Goal: Task Accomplishment & Management: Manage account settings

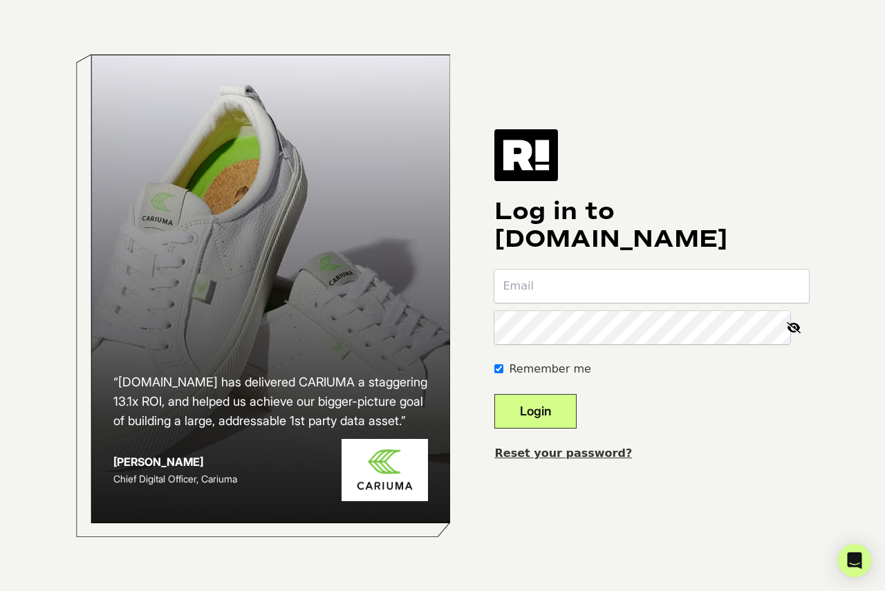
click at [557, 286] on input "email" at bounding box center [652, 286] width 315 height 33
drag, startPoint x: 682, startPoint y: 461, endPoint x: 633, endPoint y: 460, distance: 49.1
click at [682, 461] on div "Reset your password?" at bounding box center [652, 453] width 315 height 17
click at [589, 453] on link "Reset your password?" at bounding box center [564, 453] width 138 height 13
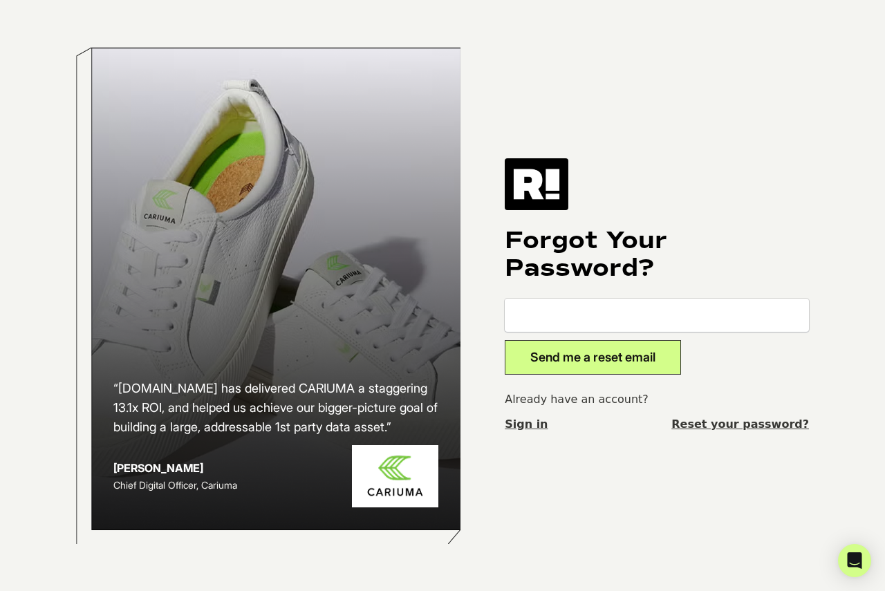
click at [526, 426] on link "Sign in" at bounding box center [526, 424] width 43 height 17
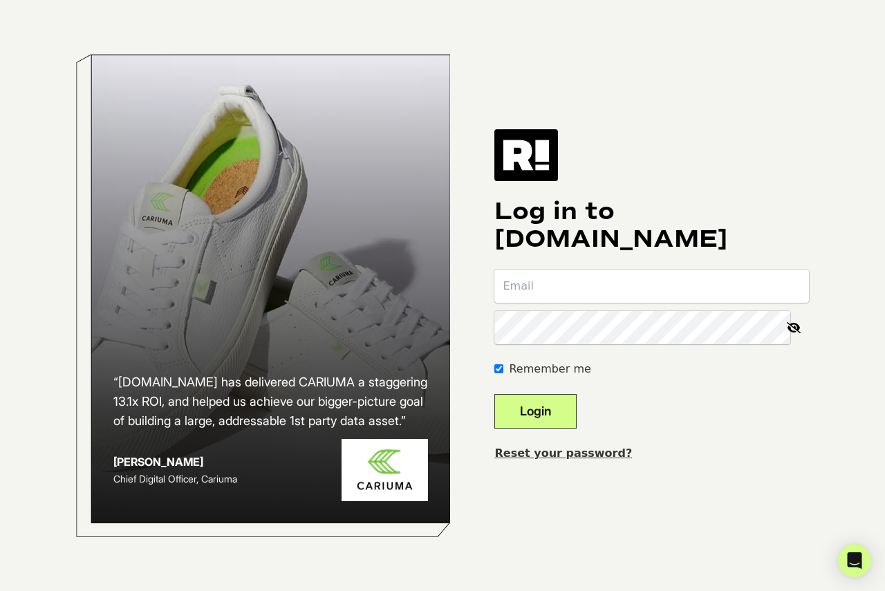
click at [554, 285] on input "email" at bounding box center [652, 286] width 315 height 33
type input "[PERSON_NAME][EMAIL_ADDRESS][DOMAIN_NAME]"
click at [566, 412] on button "Login" at bounding box center [536, 411] width 82 height 35
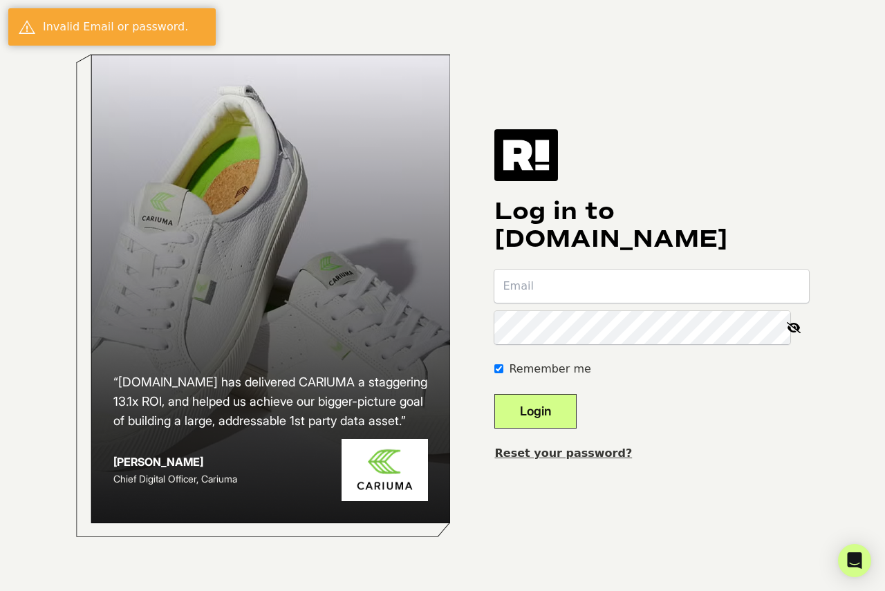
click at [563, 290] on input "email" at bounding box center [652, 286] width 315 height 33
type input "bruno@fightersmarket.com"
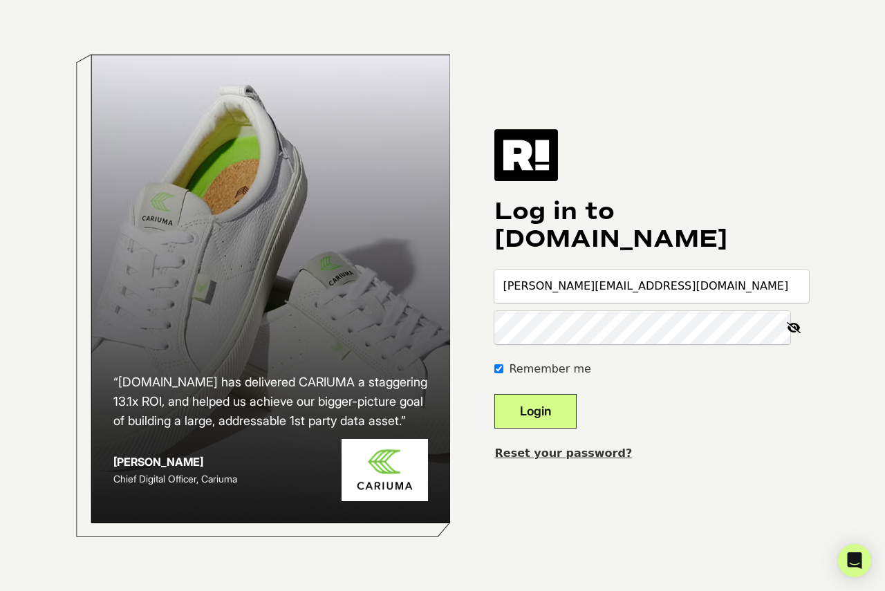
click at [566, 403] on button "Login" at bounding box center [536, 411] width 82 height 35
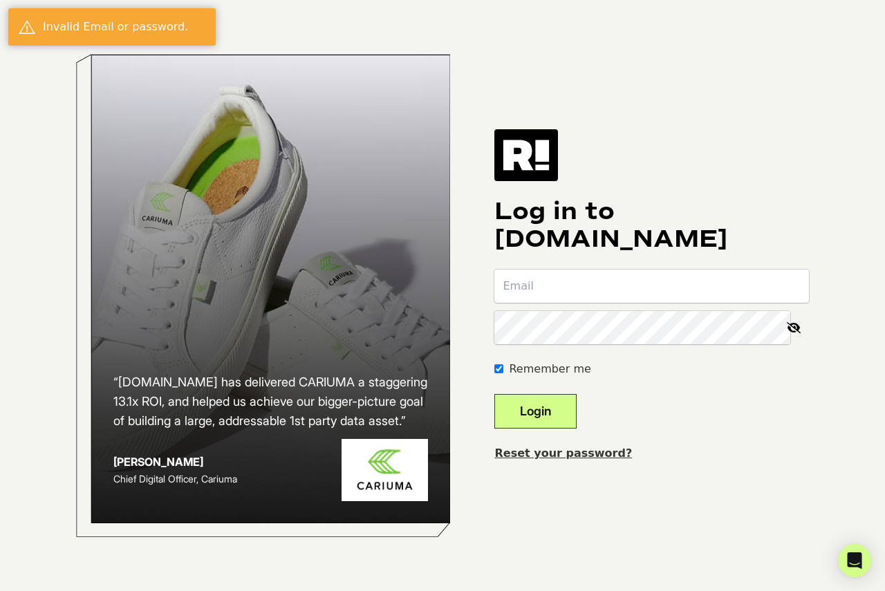
click at [554, 456] on link "Reset your password?" at bounding box center [564, 453] width 138 height 13
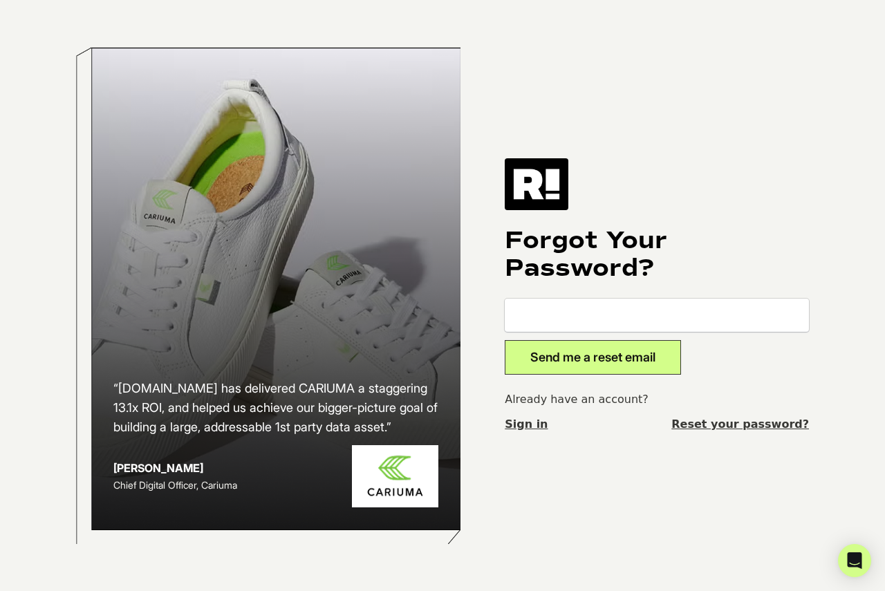
click at [544, 327] on input "email" at bounding box center [657, 315] width 304 height 33
click at [567, 319] on input "email" at bounding box center [657, 315] width 304 height 33
type input "bruno@fightersmarket.com"
click at [595, 358] on button "Send me a reset email" at bounding box center [593, 357] width 176 height 35
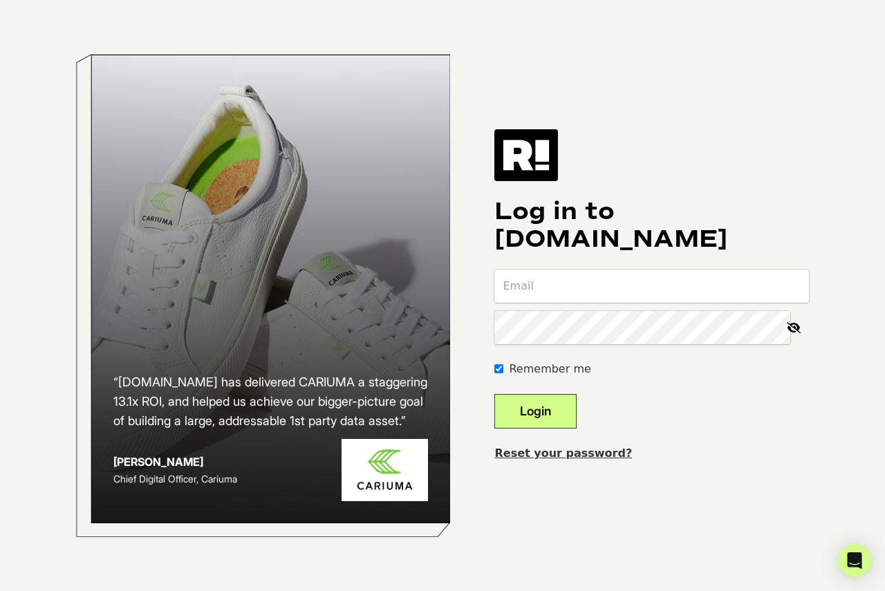
click at [582, 288] on input "email" at bounding box center [652, 286] width 315 height 33
type input "bruno@fightersmarket.com"
click at [487, 328] on div "“Retention.com has delivered CARIUMA a staggering 13.1x ROI, and helped us achi…" at bounding box center [442, 295] width 788 height 591
click at [553, 405] on button "Login" at bounding box center [536, 411] width 82 height 35
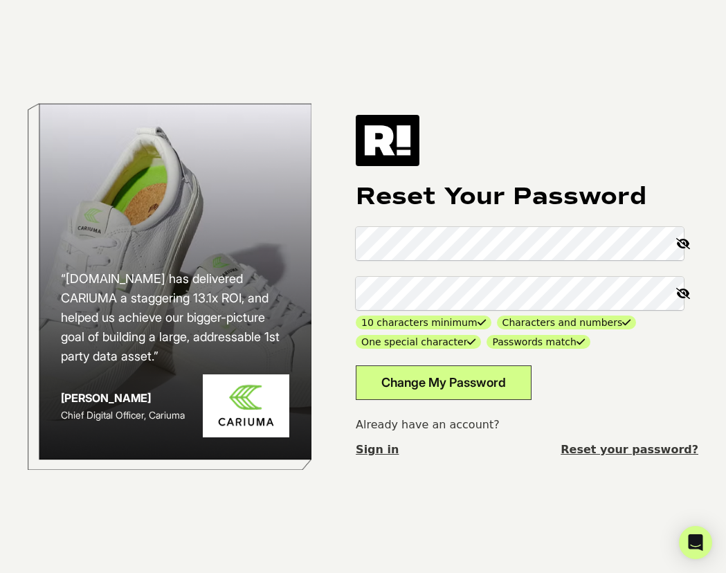
click at [495, 384] on button "Change My Password" at bounding box center [444, 382] width 176 height 35
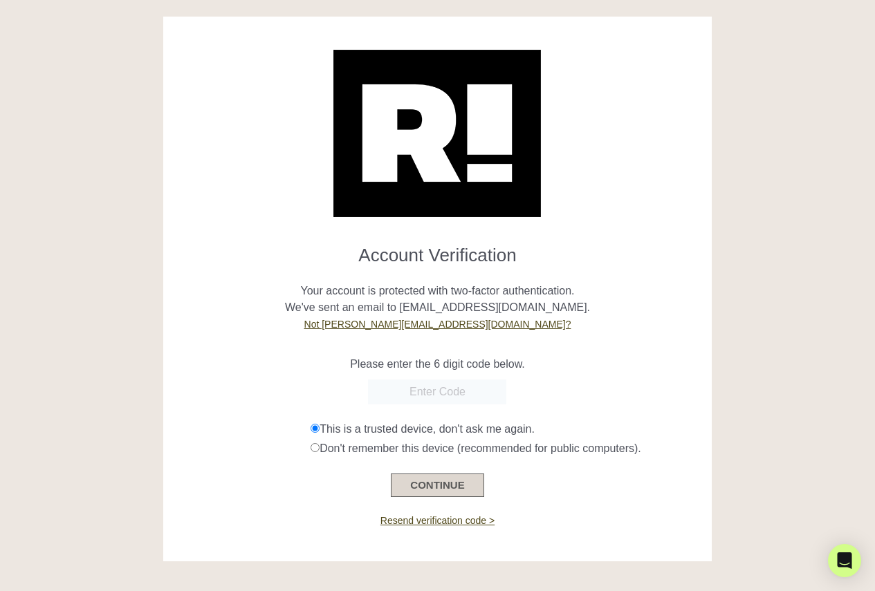
click at [428, 490] on button "CONTINUE" at bounding box center [437, 486] width 93 height 24
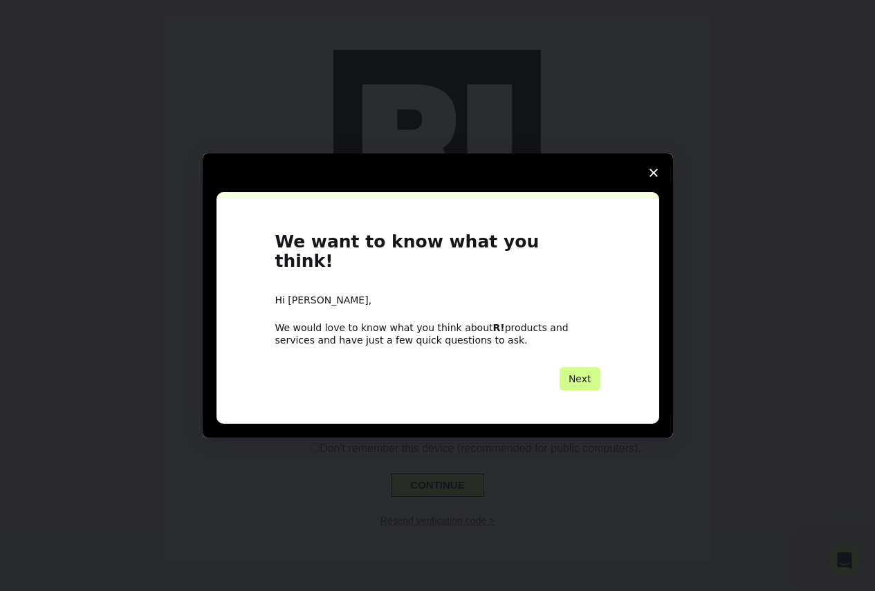
click at [653, 177] on icon "Close survey" at bounding box center [653, 173] width 8 height 8
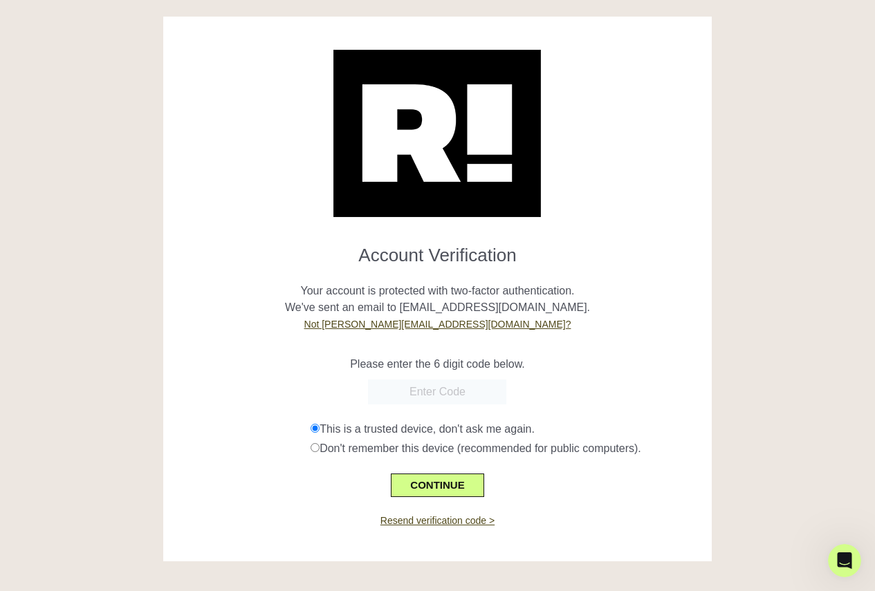
click at [412, 389] on input "text" at bounding box center [437, 392] width 138 height 25
paste input "885438"
type input "885438"
click at [445, 484] on button "CONTINUE" at bounding box center [437, 486] width 93 height 24
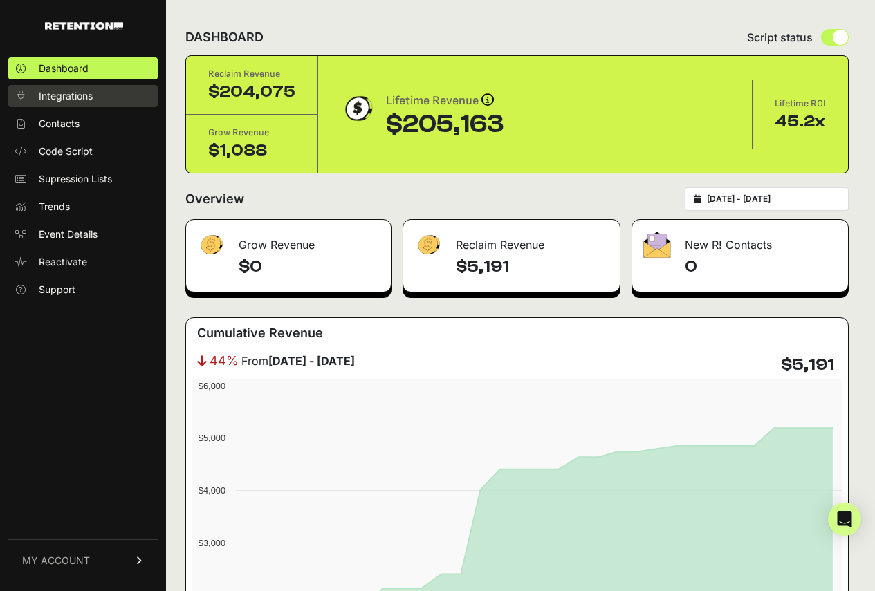
click at [66, 93] on span "Integrations" at bounding box center [66, 96] width 54 height 14
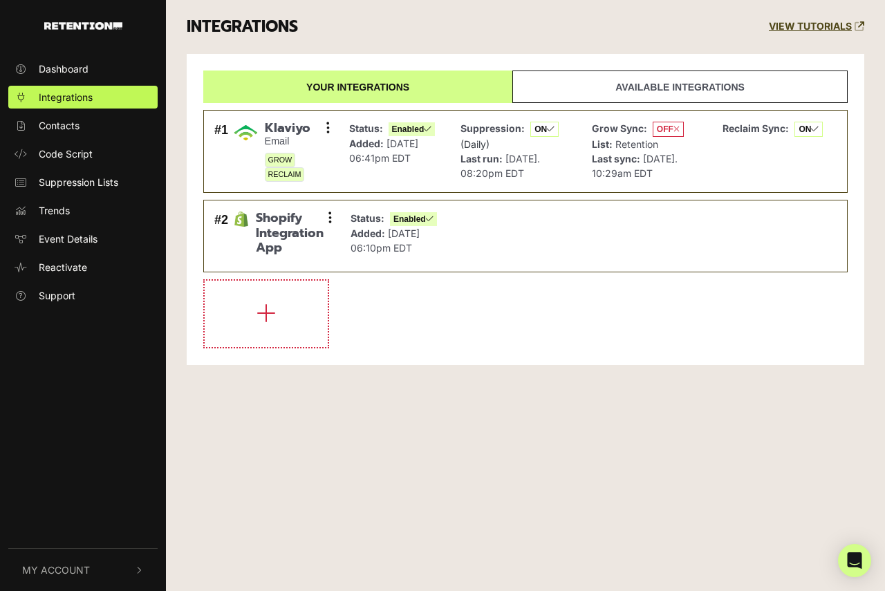
click at [637, 77] on link "Available integrations" at bounding box center [680, 87] width 335 height 33
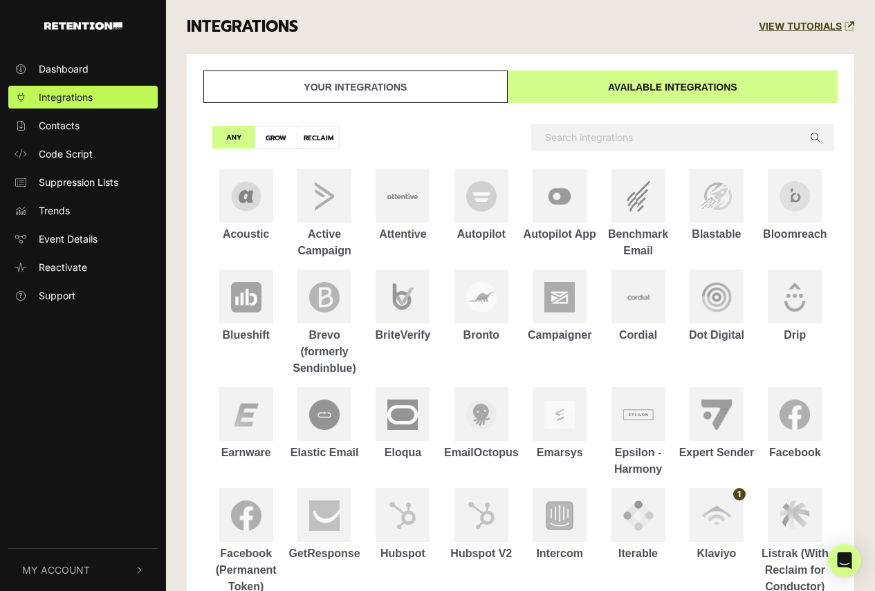
click at [369, 86] on link "Your integrations" at bounding box center [355, 87] width 304 height 33
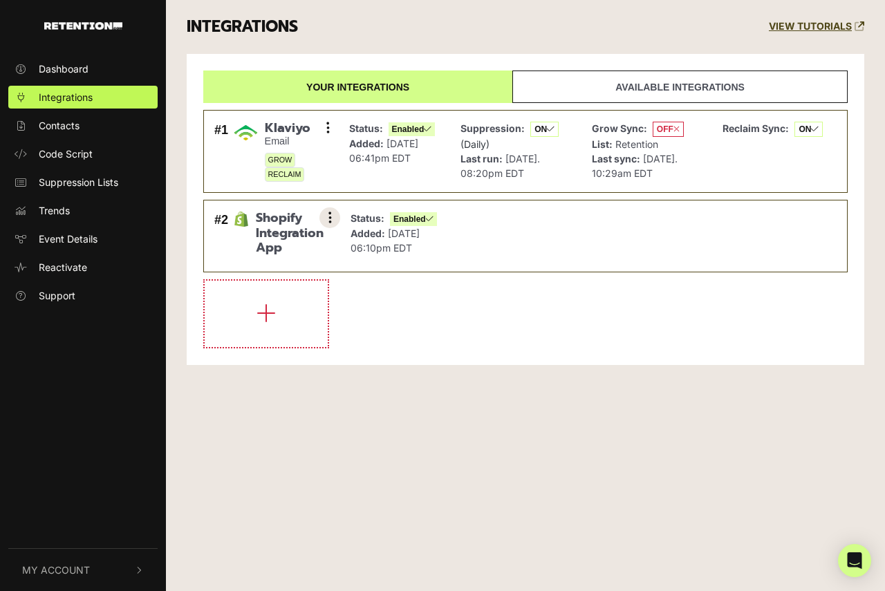
click at [331, 216] on icon at bounding box center [330, 218] width 3 height 14
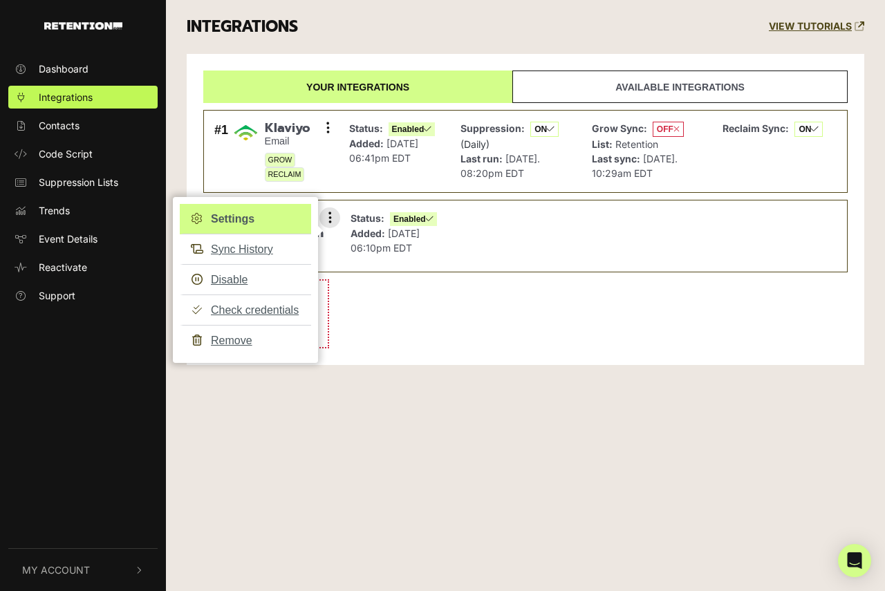
click at [246, 219] on link "Settings" at bounding box center [245, 219] width 131 height 30
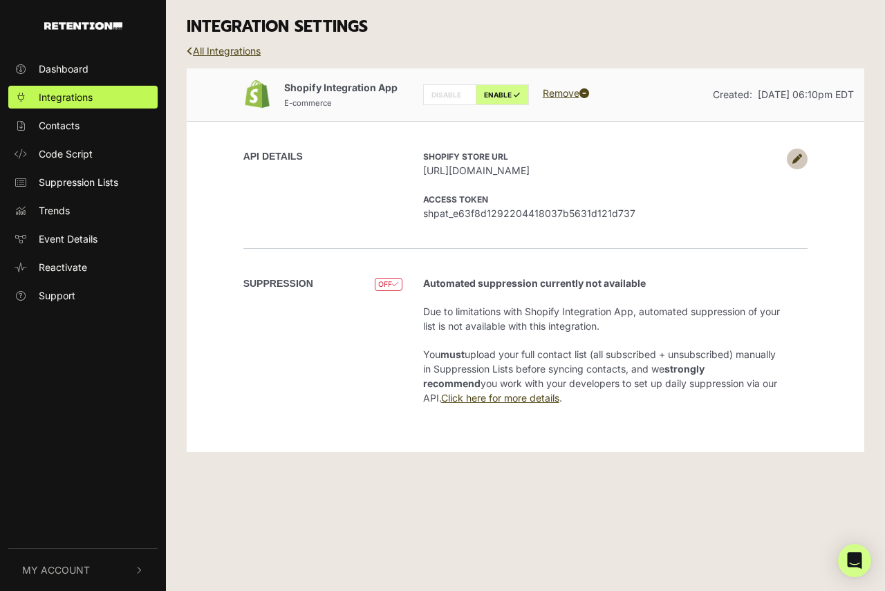
click at [59, 572] on span "My Account" at bounding box center [56, 570] width 68 height 15
click at [103, 377] on button "My Account" at bounding box center [82, 382] width 149 height 42
click at [81, 576] on span "My Account" at bounding box center [56, 570] width 68 height 15
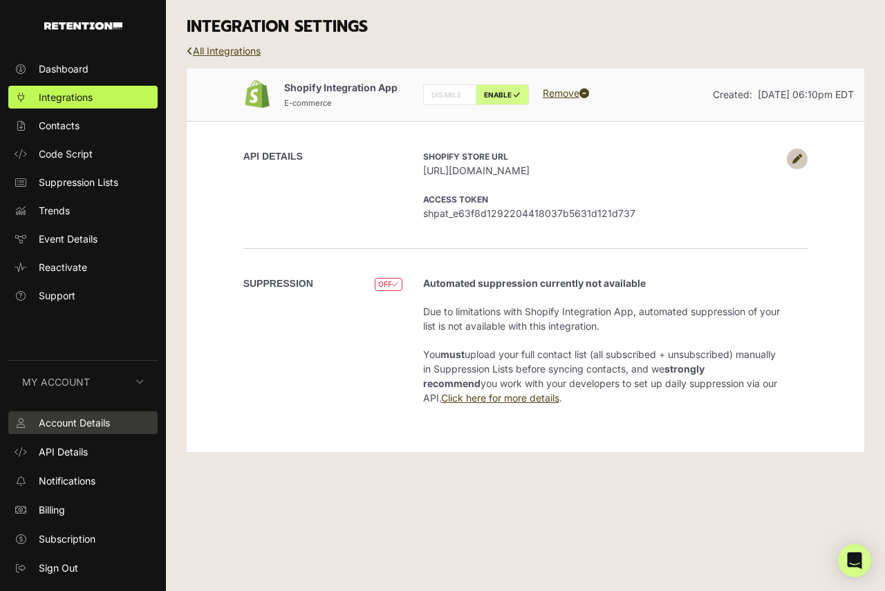
click at [77, 419] on span "Account Details" at bounding box center [74, 423] width 71 height 15
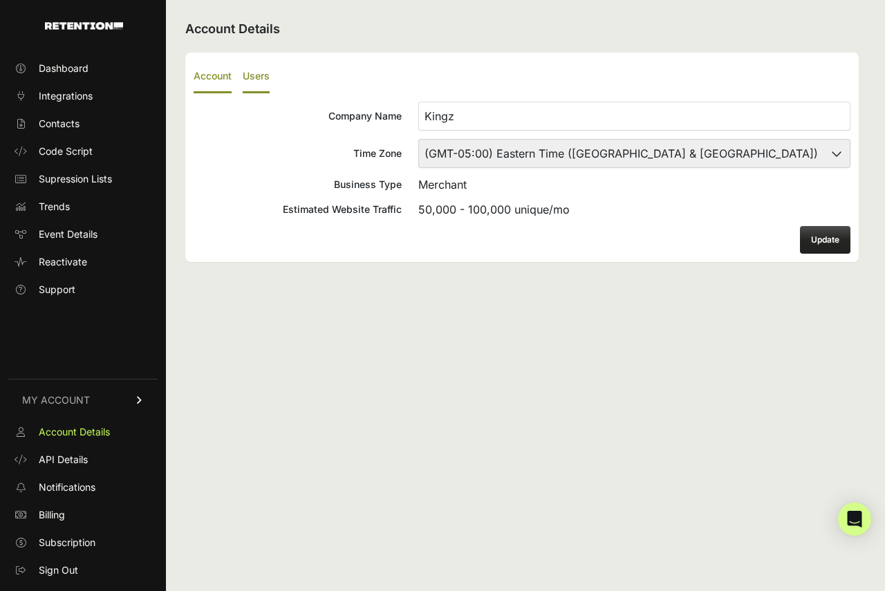
click at [262, 77] on label "Users" at bounding box center [256, 77] width 27 height 33
click at [0, 0] on input "Users" at bounding box center [0, 0] width 0 height 0
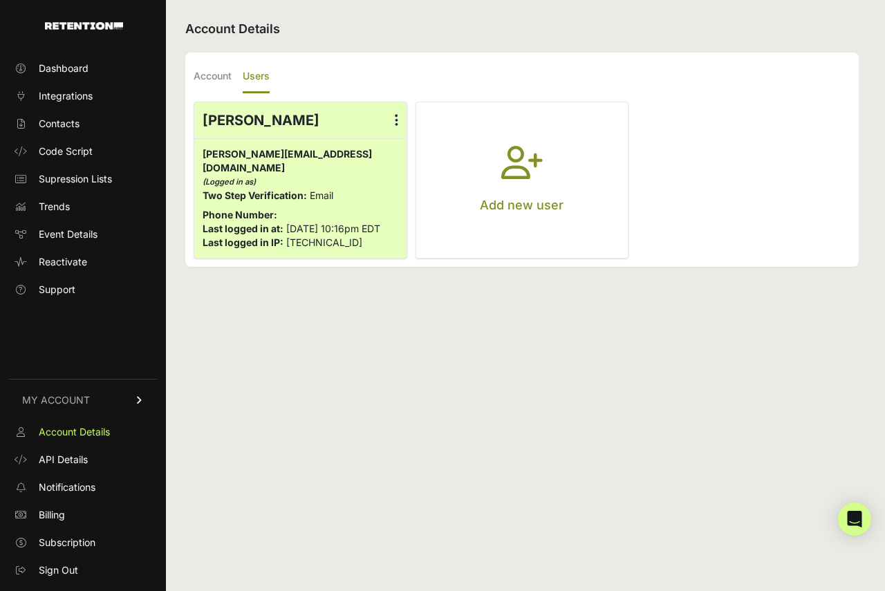
click at [512, 178] on icon "button" at bounding box center [521, 171] width 41 height 50
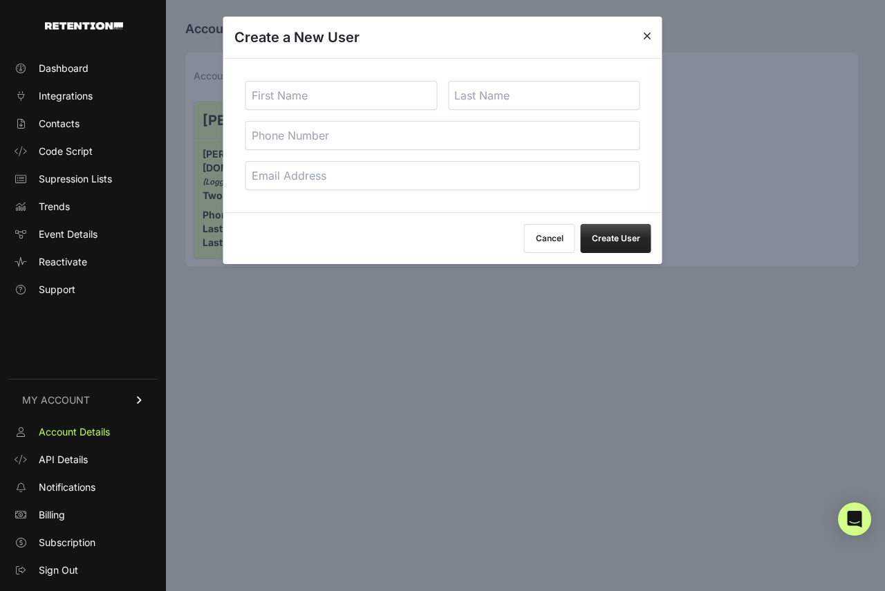
click at [349, 95] on input "text" at bounding box center [342, 95] width 192 height 29
type input "Miche"
type input "Belicario"
click at [283, 178] on input "email" at bounding box center [443, 175] width 395 height 29
type input "miche@fightersmarket.com"
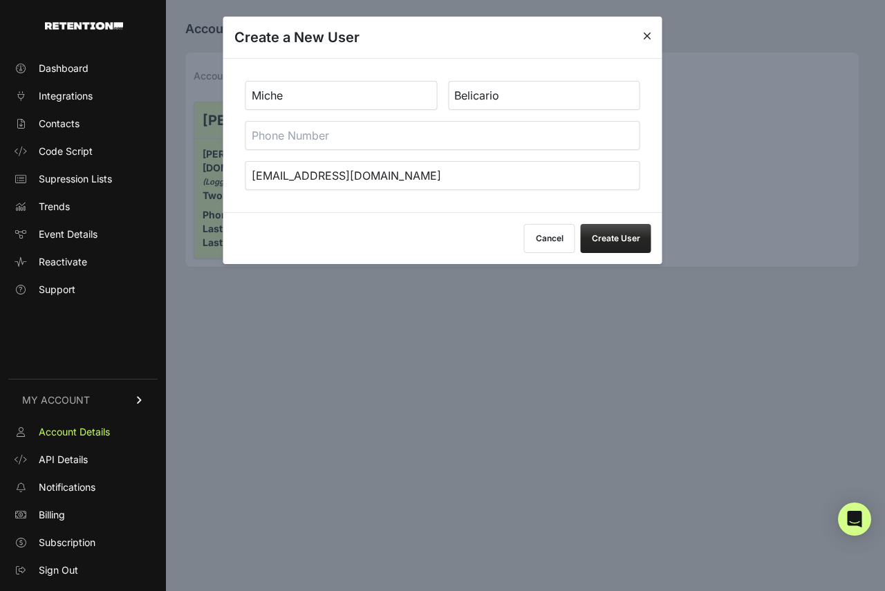
click at [624, 241] on button "Create User" at bounding box center [616, 238] width 71 height 29
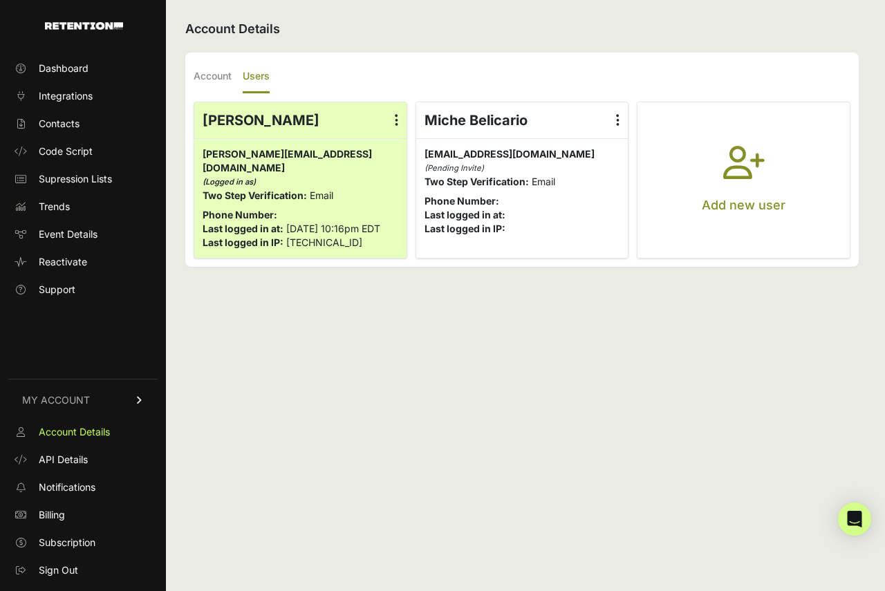
click at [618, 117] on icon at bounding box center [617, 120] width 3 height 14
click at [0, 0] on input "radio" at bounding box center [0, 0] width 0 height 0
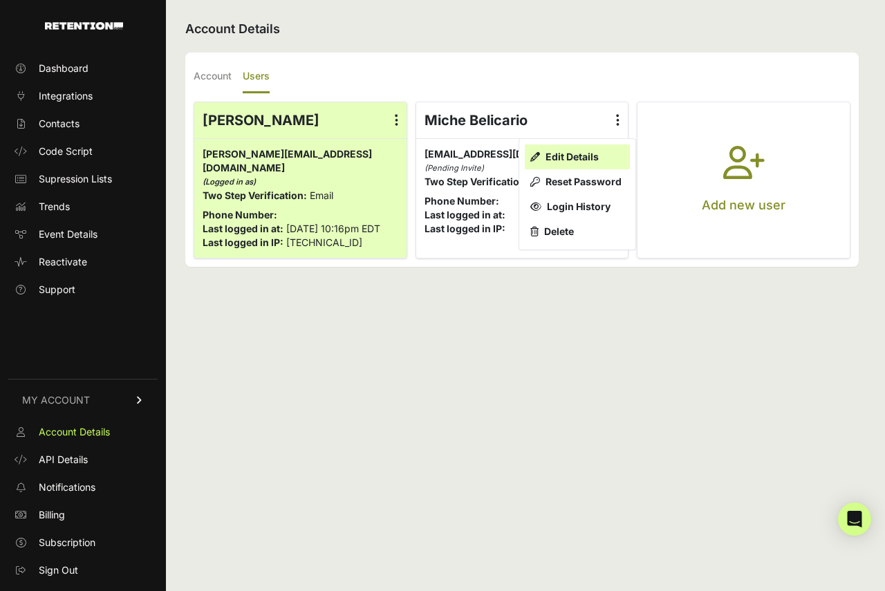
click at [574, 157] on link "Edit Details" at bounding box center [577, 157] width 105 height 25
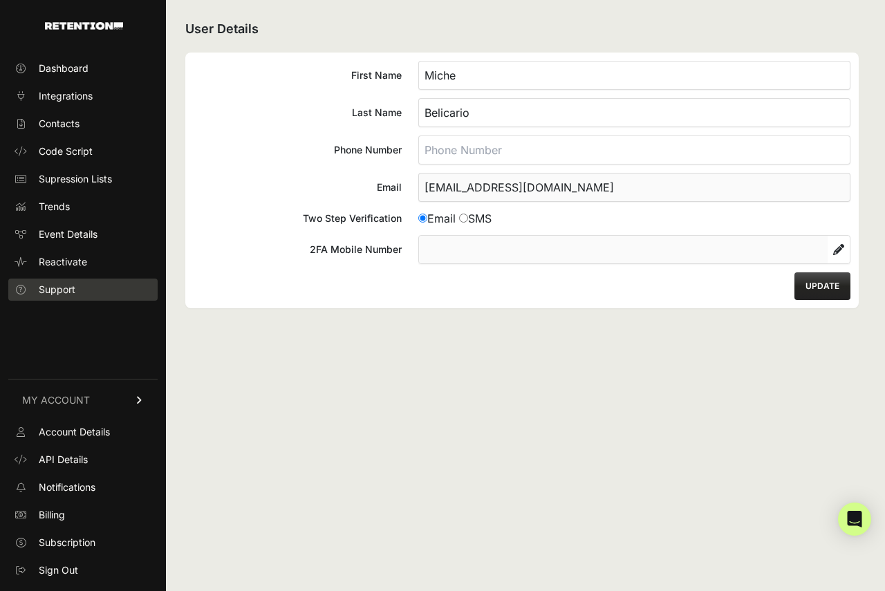
click at [43, 292] on span "Support" at bounding box center [57, 290] width 37 height 14
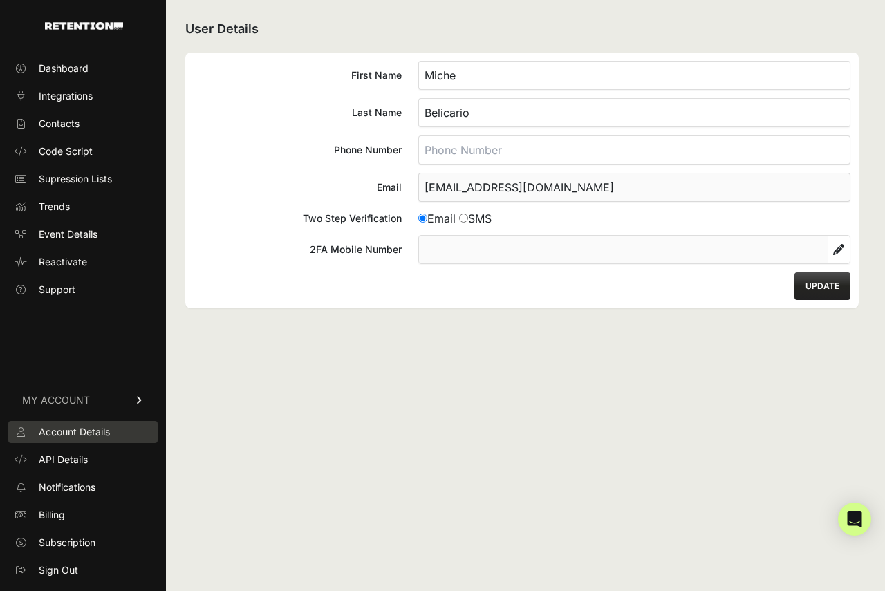
click at [78, 436] on span "Account Details" at bounding box center [74, 432] width 71 height 14
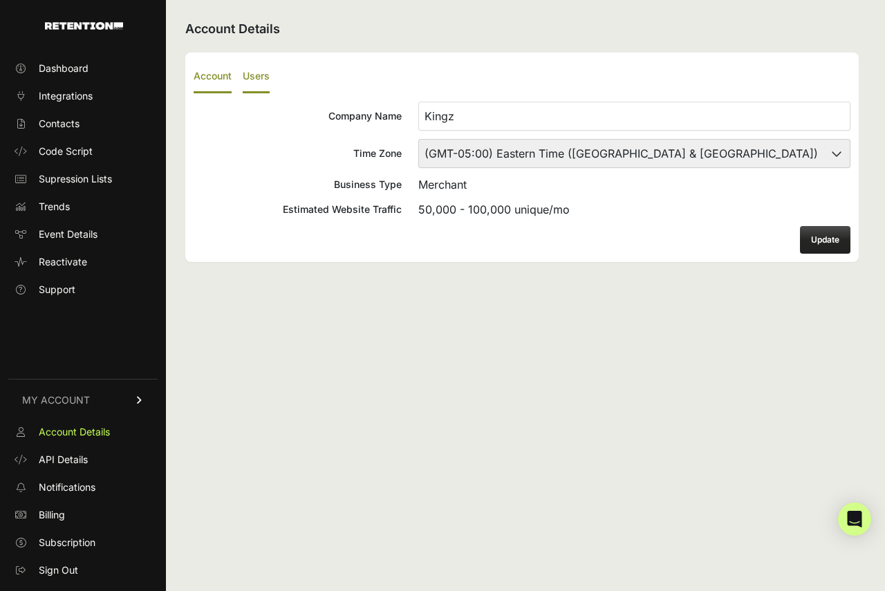
click at [263, 75] on label "Users" at bounding box center [256, 77] width 27 height 33
click at [0, 0] on input "Users" at bounding box center [0, 0] width 0 height 0
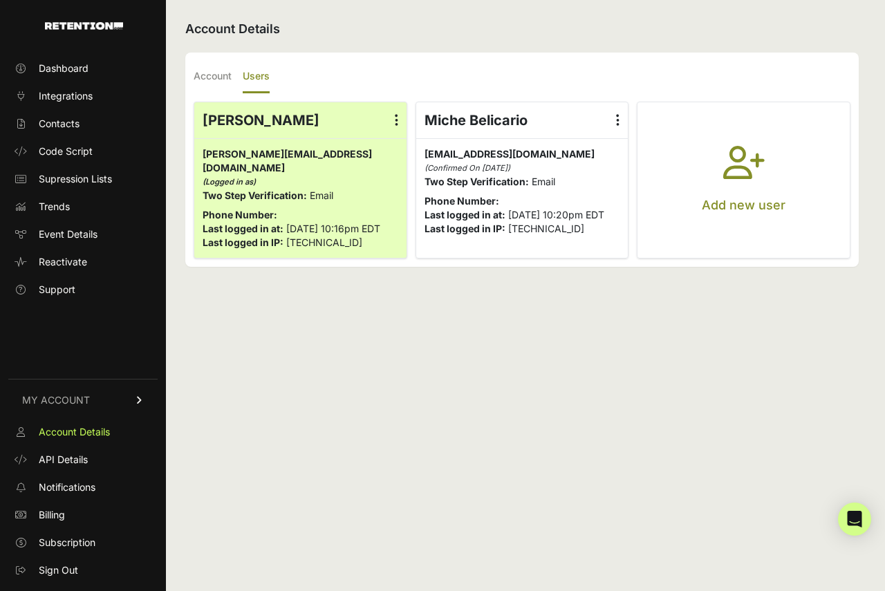
click at [732, 178] on icon "button" at bounding box center [743, 171] width 41 height 50
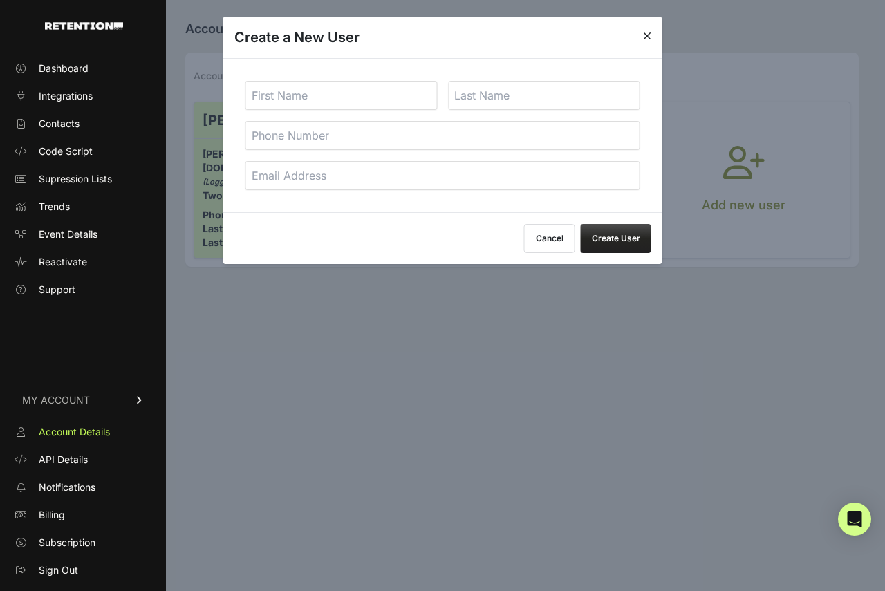
click at [282, 104] on input "text" at bounding box center [342, 95] width 192 height 29
type input "Leolyn"
type input "Lising"
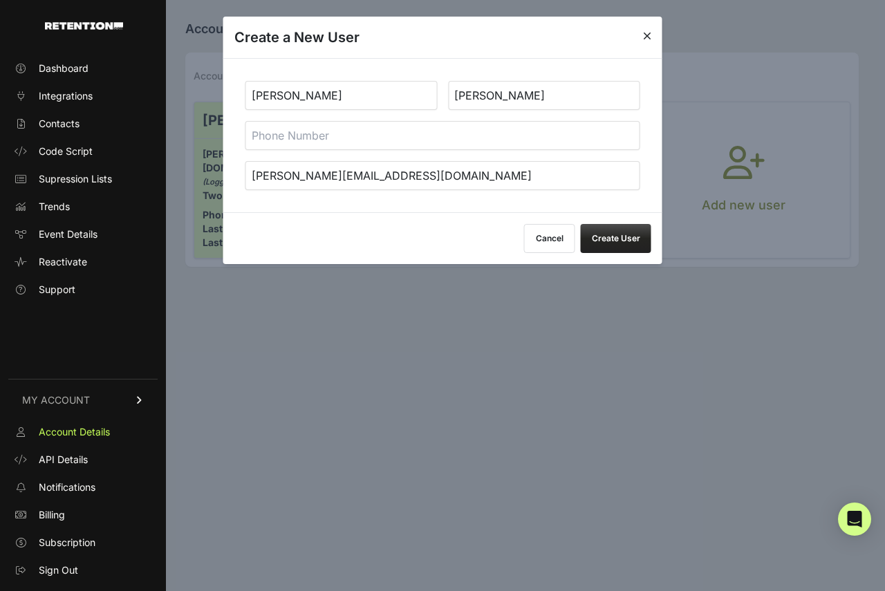
type input "leo@fightersmarket.com"
click at [607, 237] on button "Create User" at bounding box center [616, 238] width 71 height 29
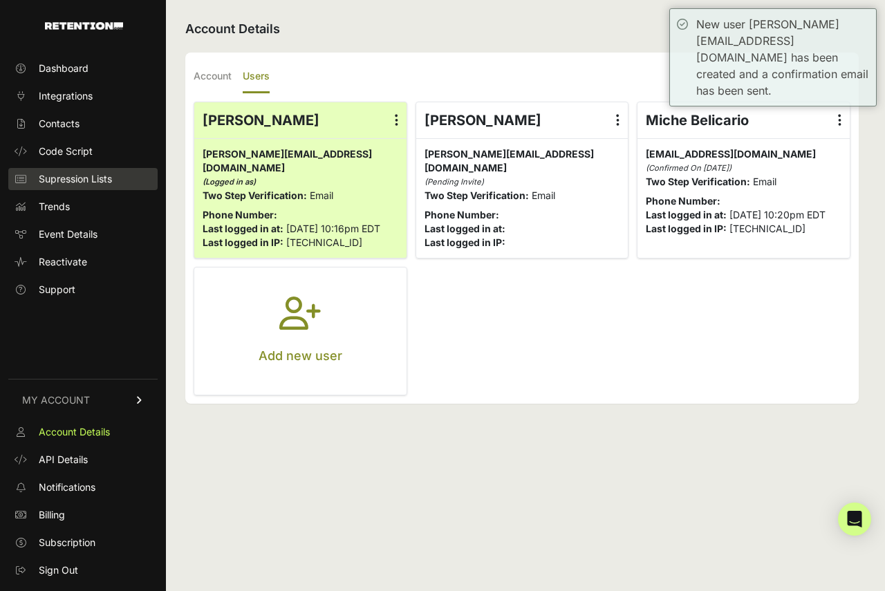
click at [84, 183] on span "Supression Lists" at bounding box center [75, 179] width 73 height 14
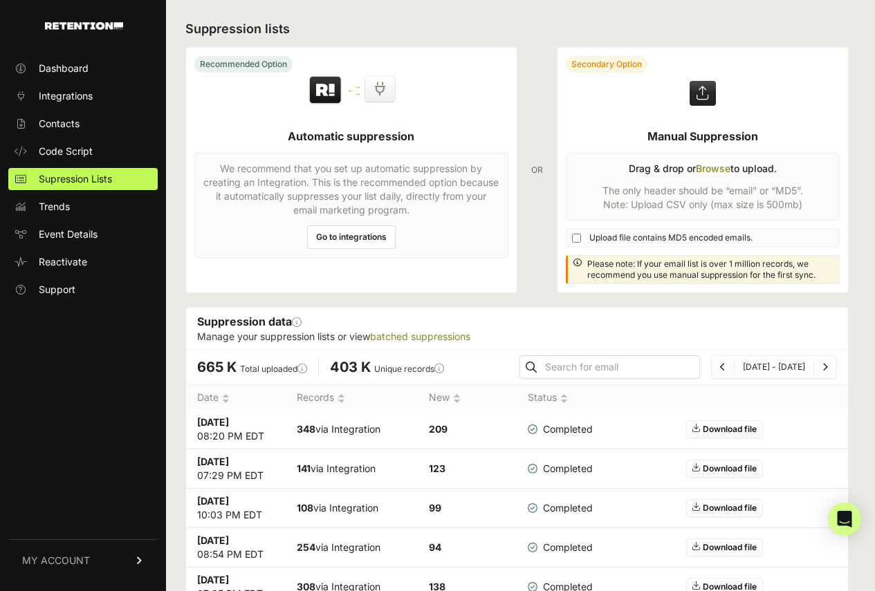
click at [68, 553] on link "MY ACCOUNT" at bounding box center [82, 560] width 149 height 42
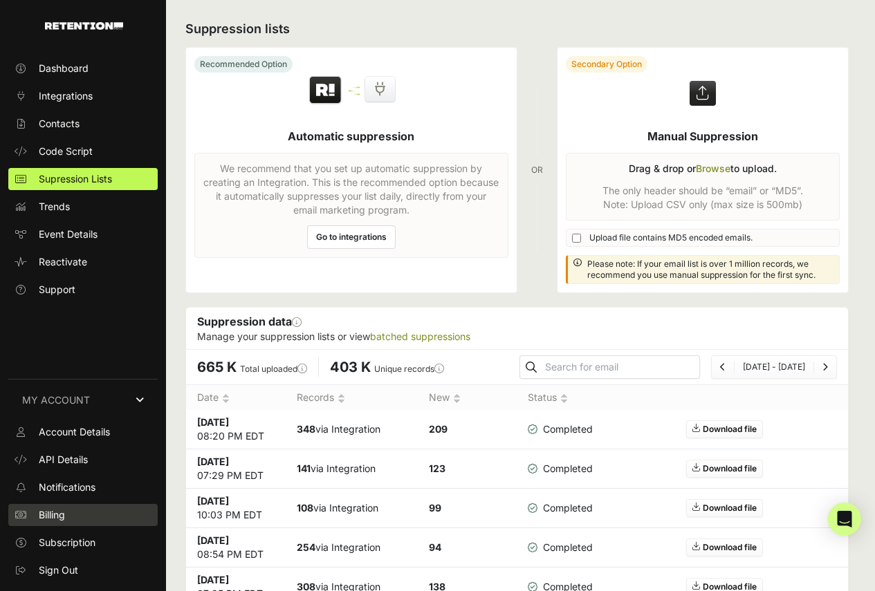
click at [65, 516] on span "Billing" at bounding box center [52, 515] width 26 height 14
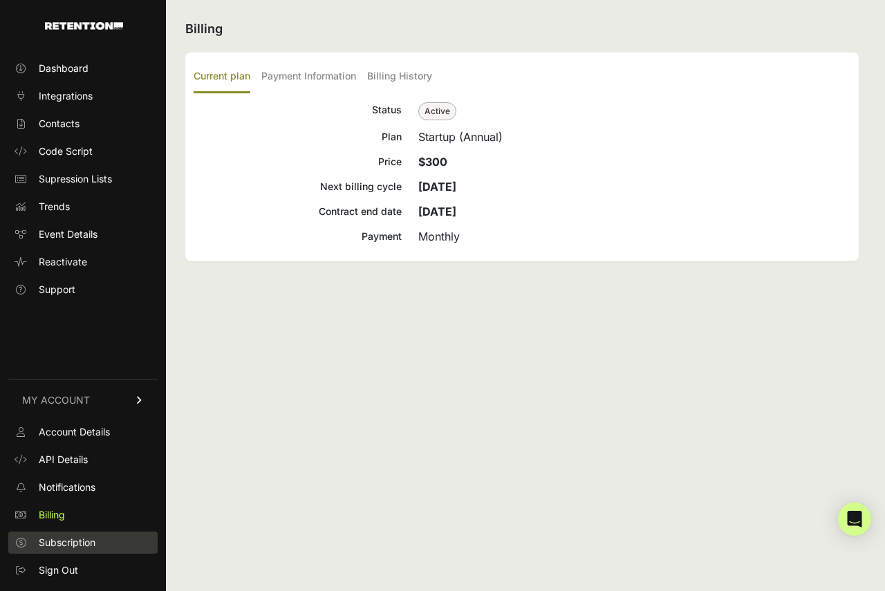
click at [75, 545] on span "Subscription" at bounding box center [67, 543] width 57 height 14
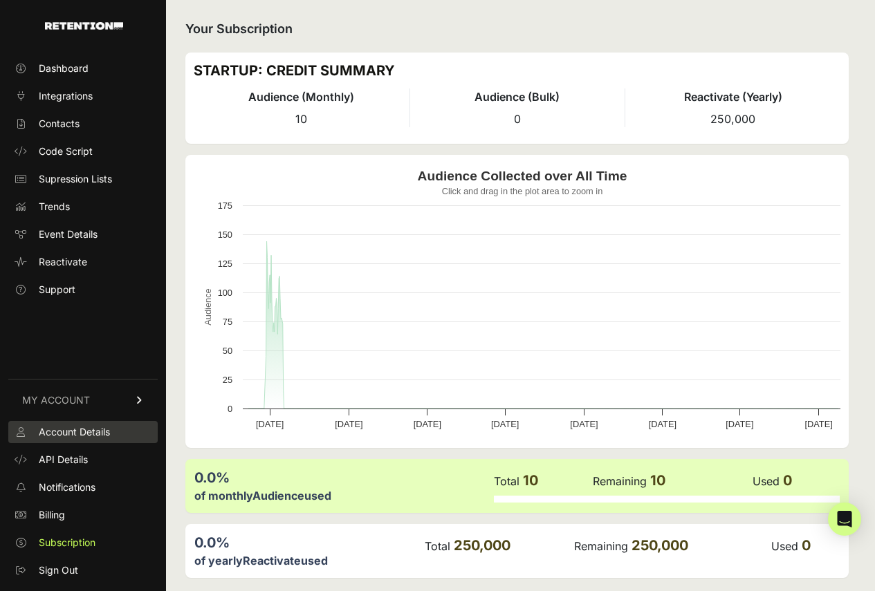
click at [67, 434] on span "Account Details" at bounding box center [74, 432] width 71 height 14
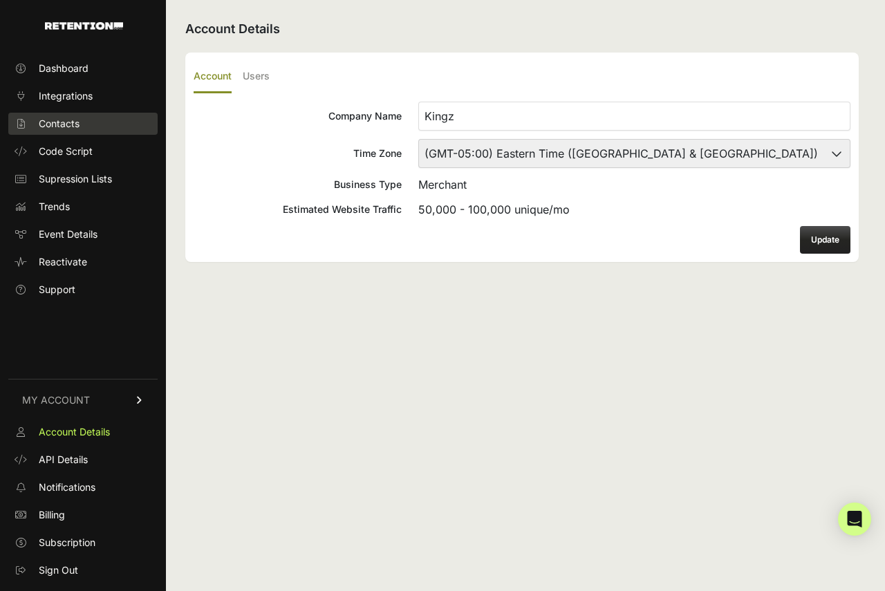
click at [82, 121] on link "Contacts" at bounding box center [82, 124] width 149 height 22
